Goal: Find specific page/section: Find specific page/section

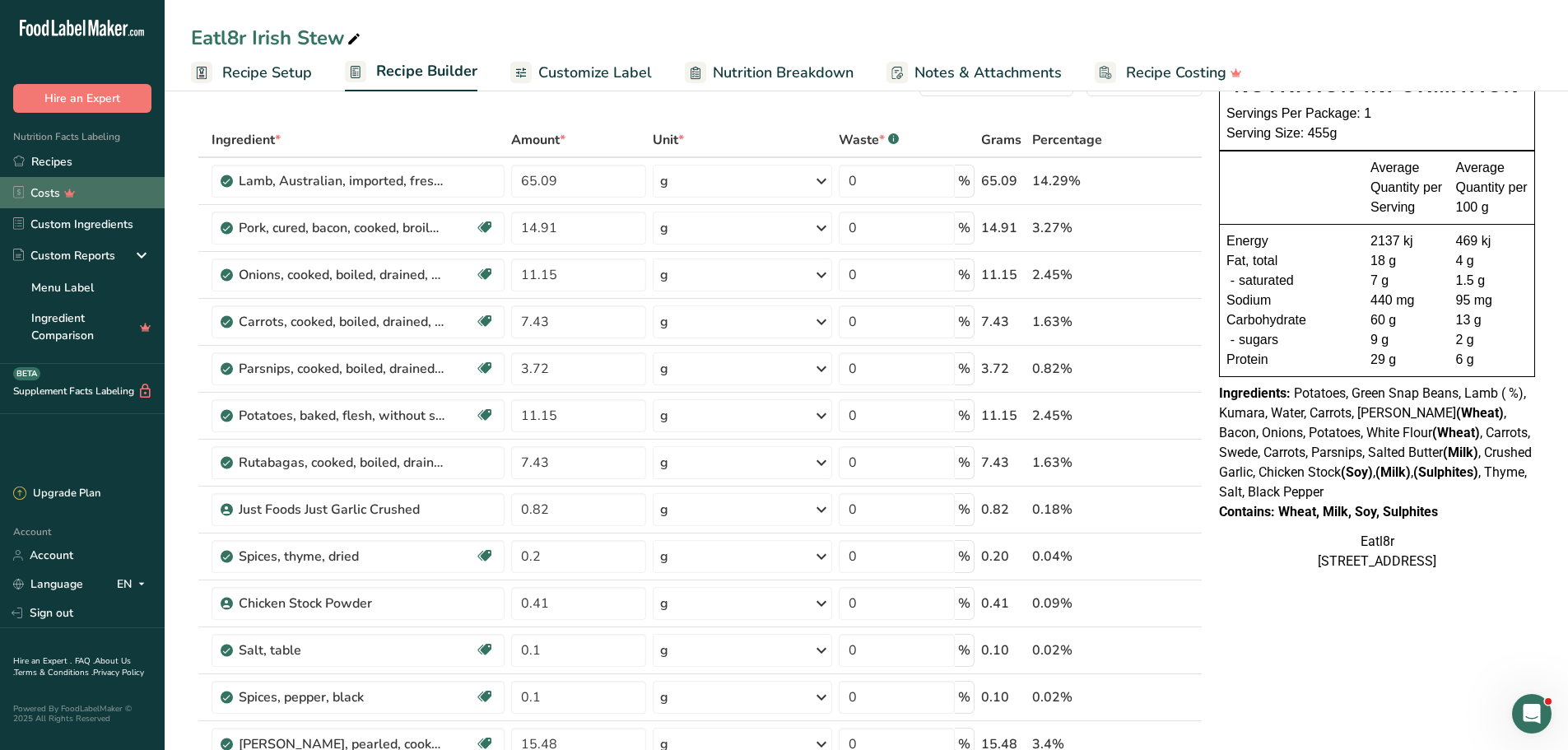
drag, startPoint x: 41, startPoint y: 162, endPoint x: 60, endPoint y: 181, distance: 26.9
click at [42, 162] on link "Recipes" at bounding box center [82, 161] width 164 height 31
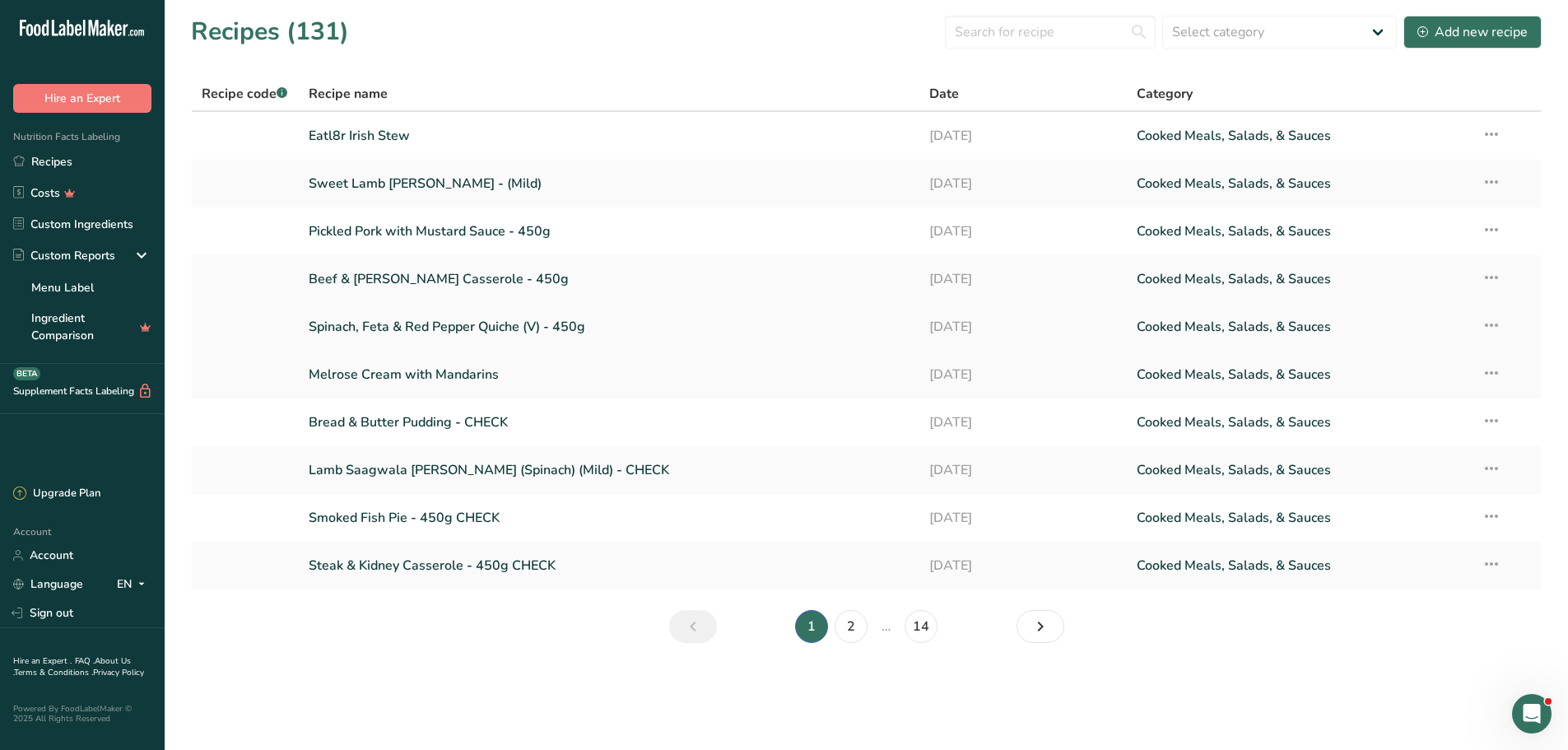
click at [465, 326] on link "Spinach, Feta & Red Pepper Quiche (V) - 450g" at bounding box center [608, 326] width 601 height 35
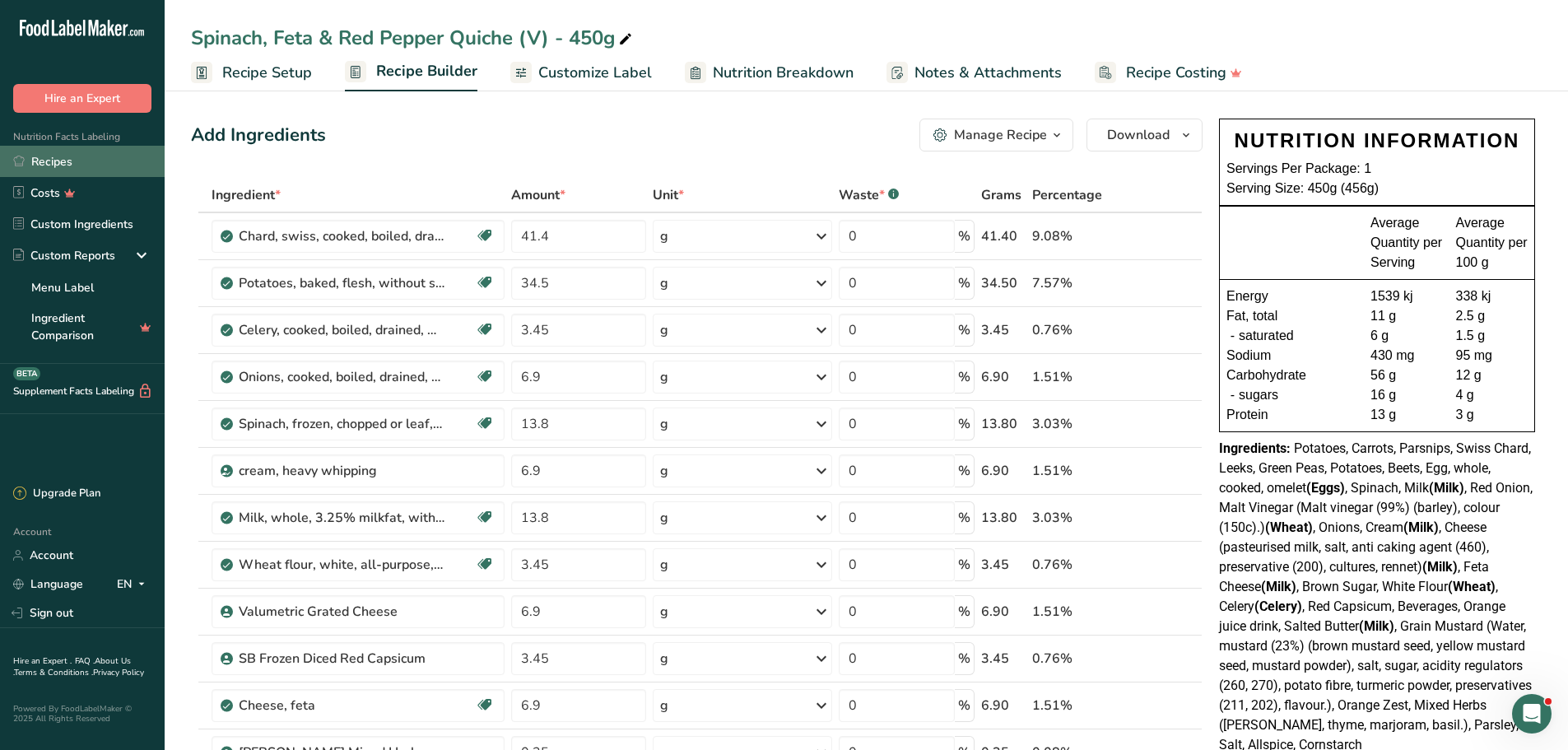
click at [41, 151] on link "Recipes" at bounding box center [82, 161] width 164 height 31
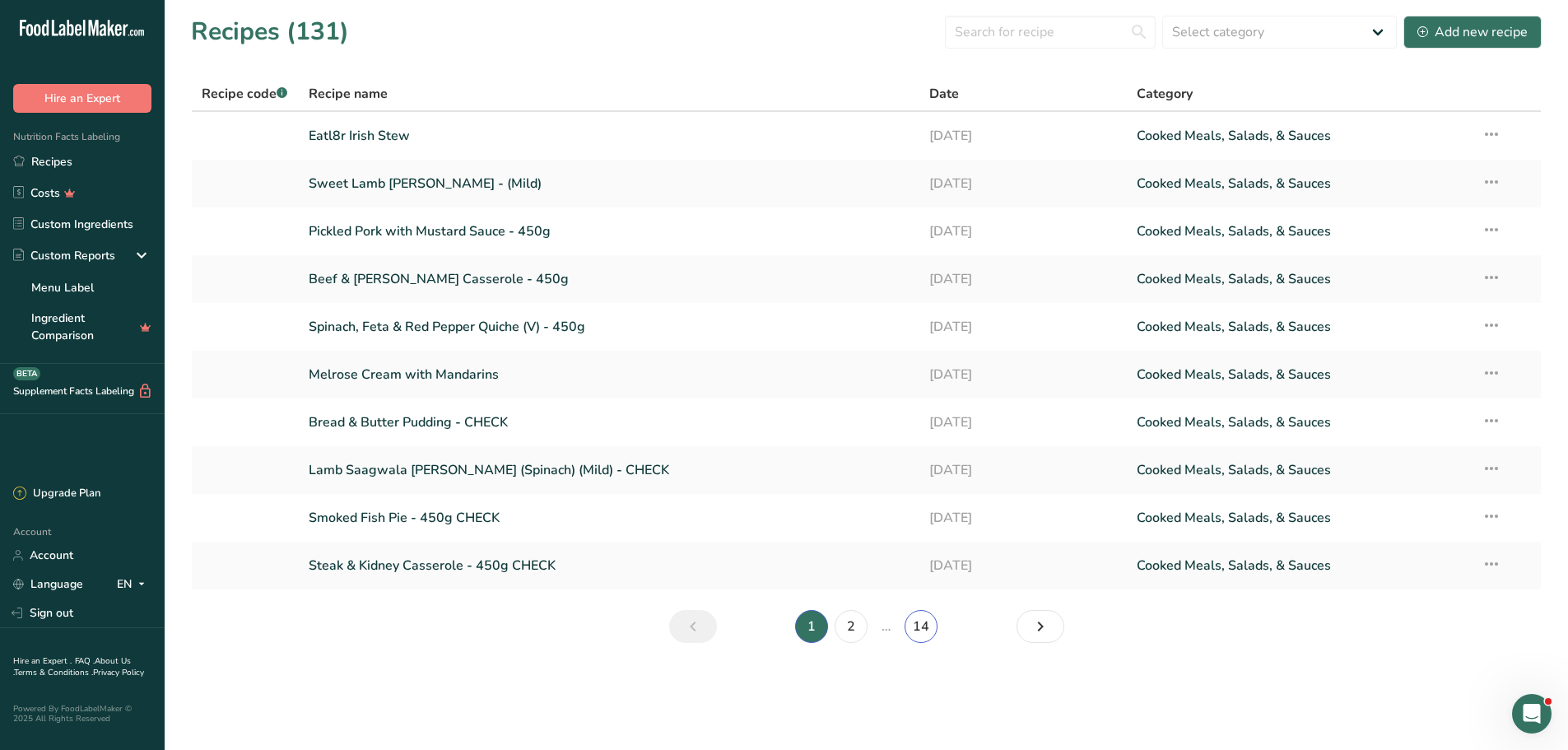
click at [919, 619] on link "14" at bounding box center [920, 627] width 33 height 33
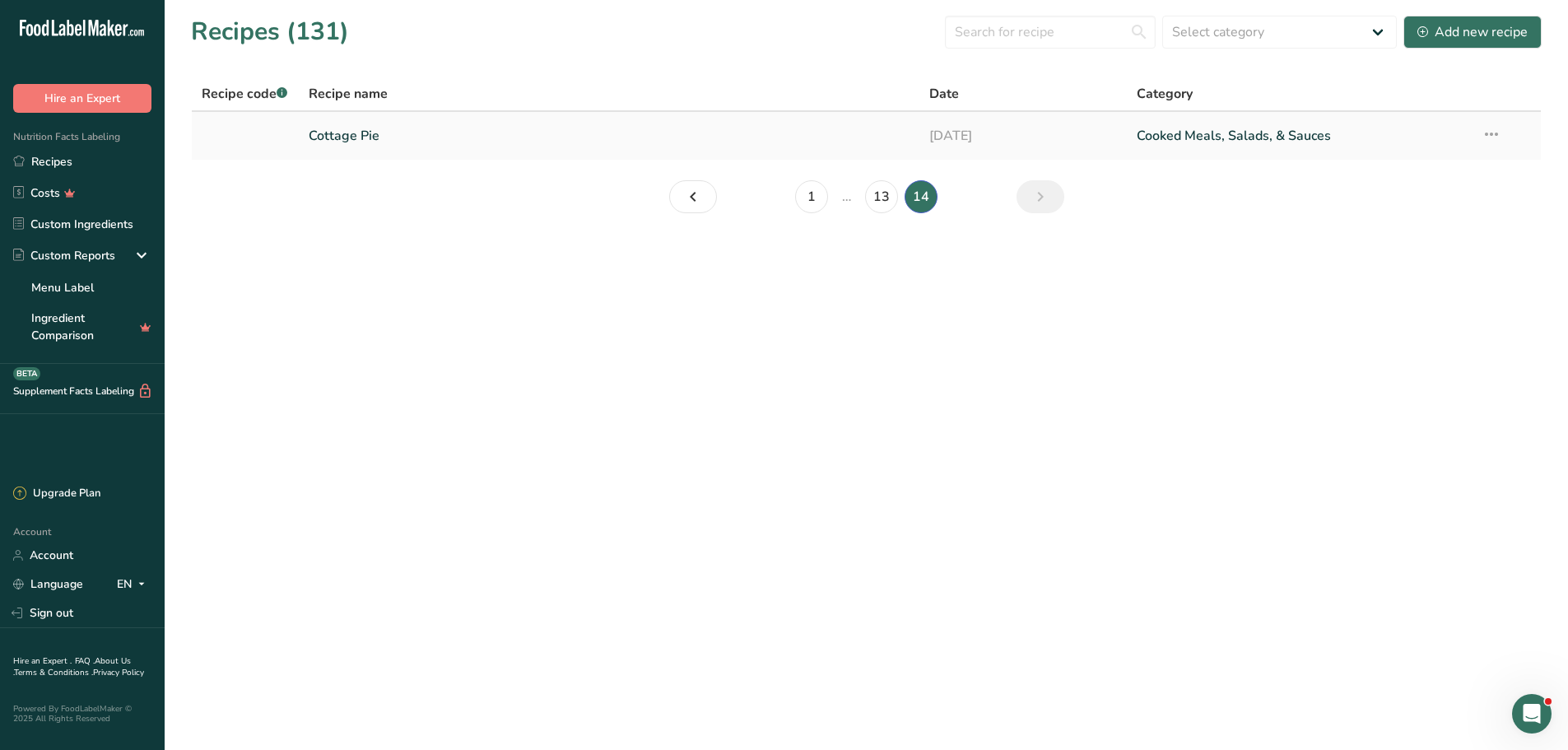
click at [352, 127] on link "Cottage Pie" at bounding box center [608, 136] width 601 height 35
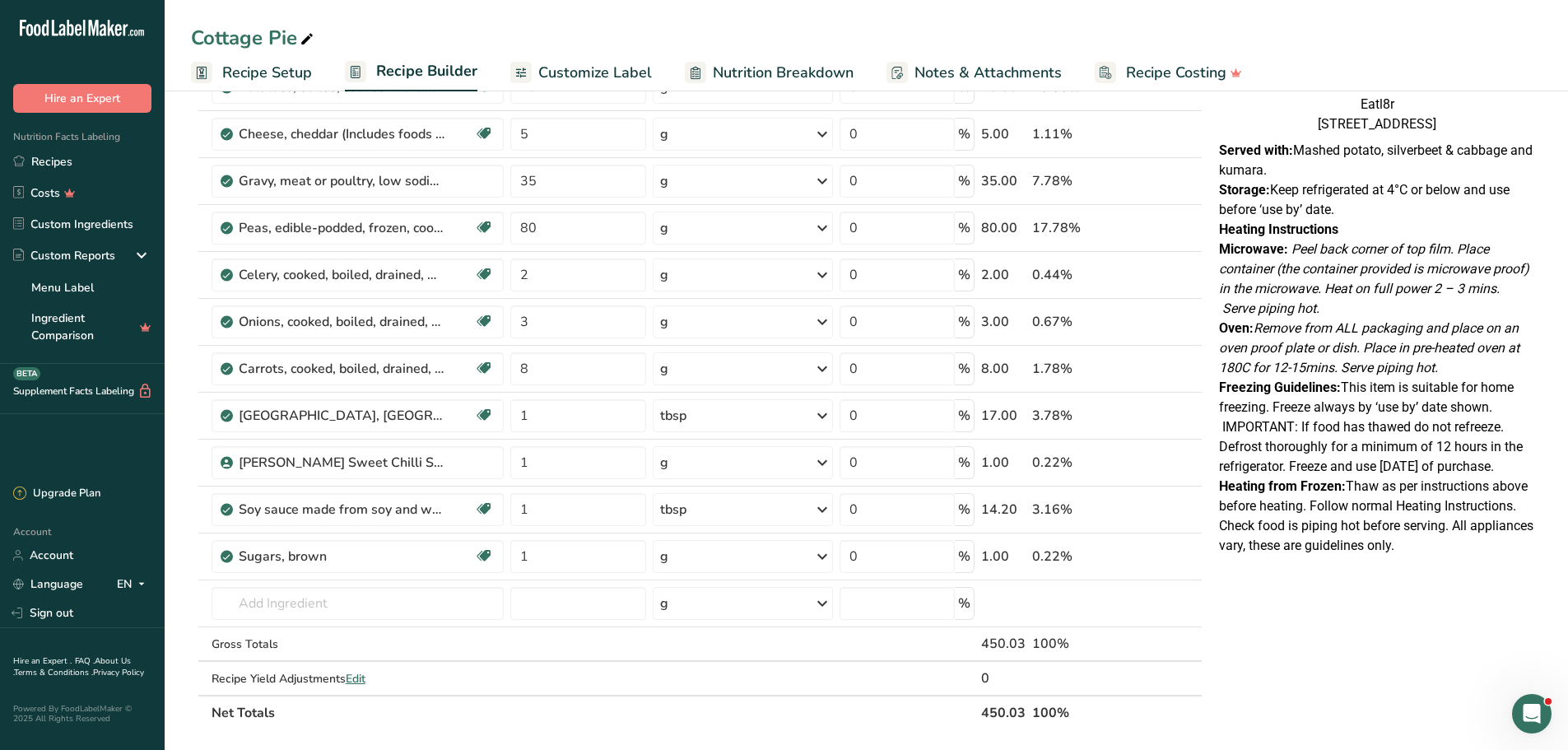
scroll to position [549, 0]
